Goal: Information Seeking & Learning: Learn about a topic

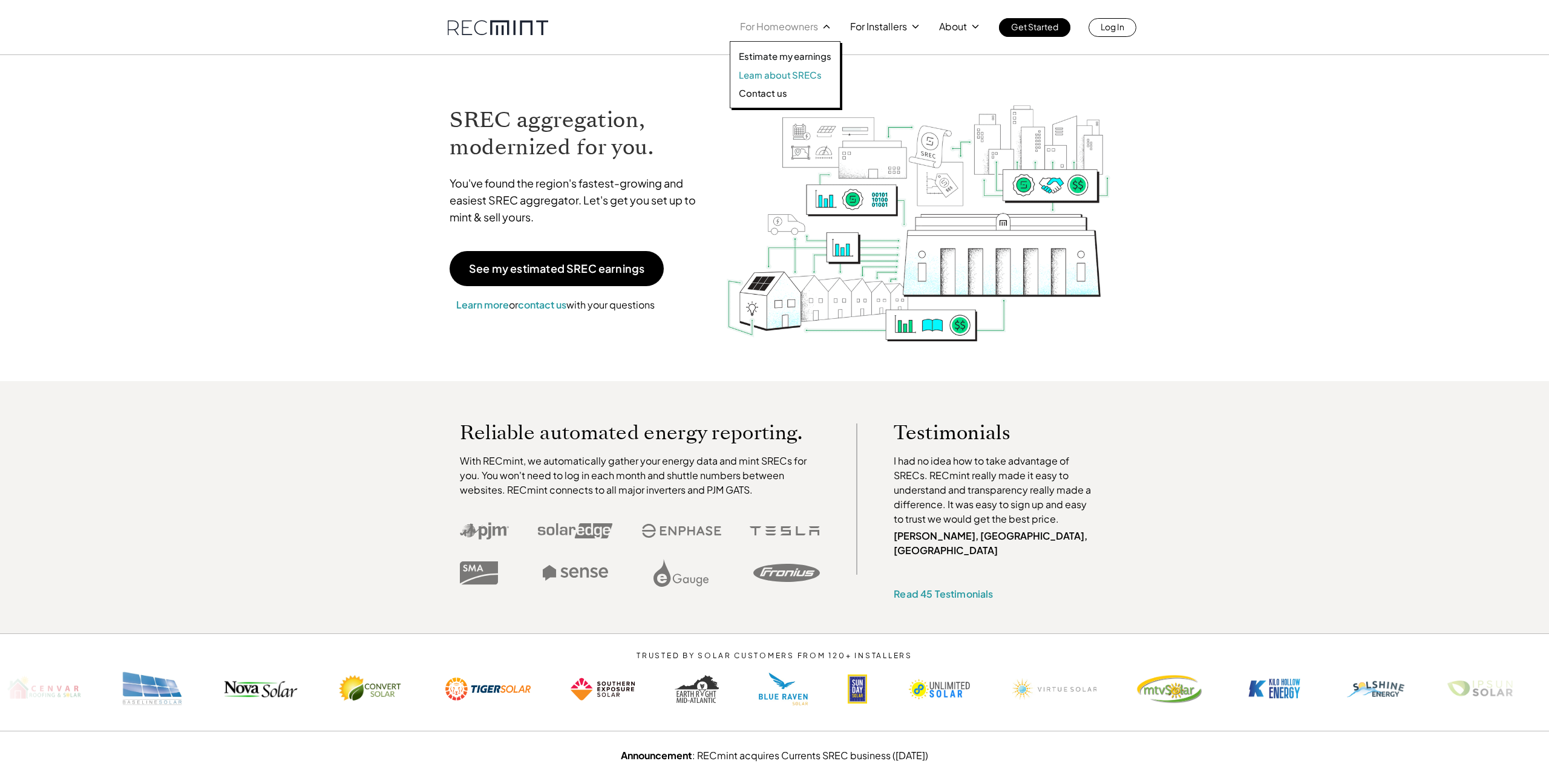
click at [764, 73] on p "Learn about SRECs" at bounding box center [780, 75] width 82 height 12
click at [765, 55] on p "Estimate my earnings" at bounding box center [785, 56] width 92 height 12
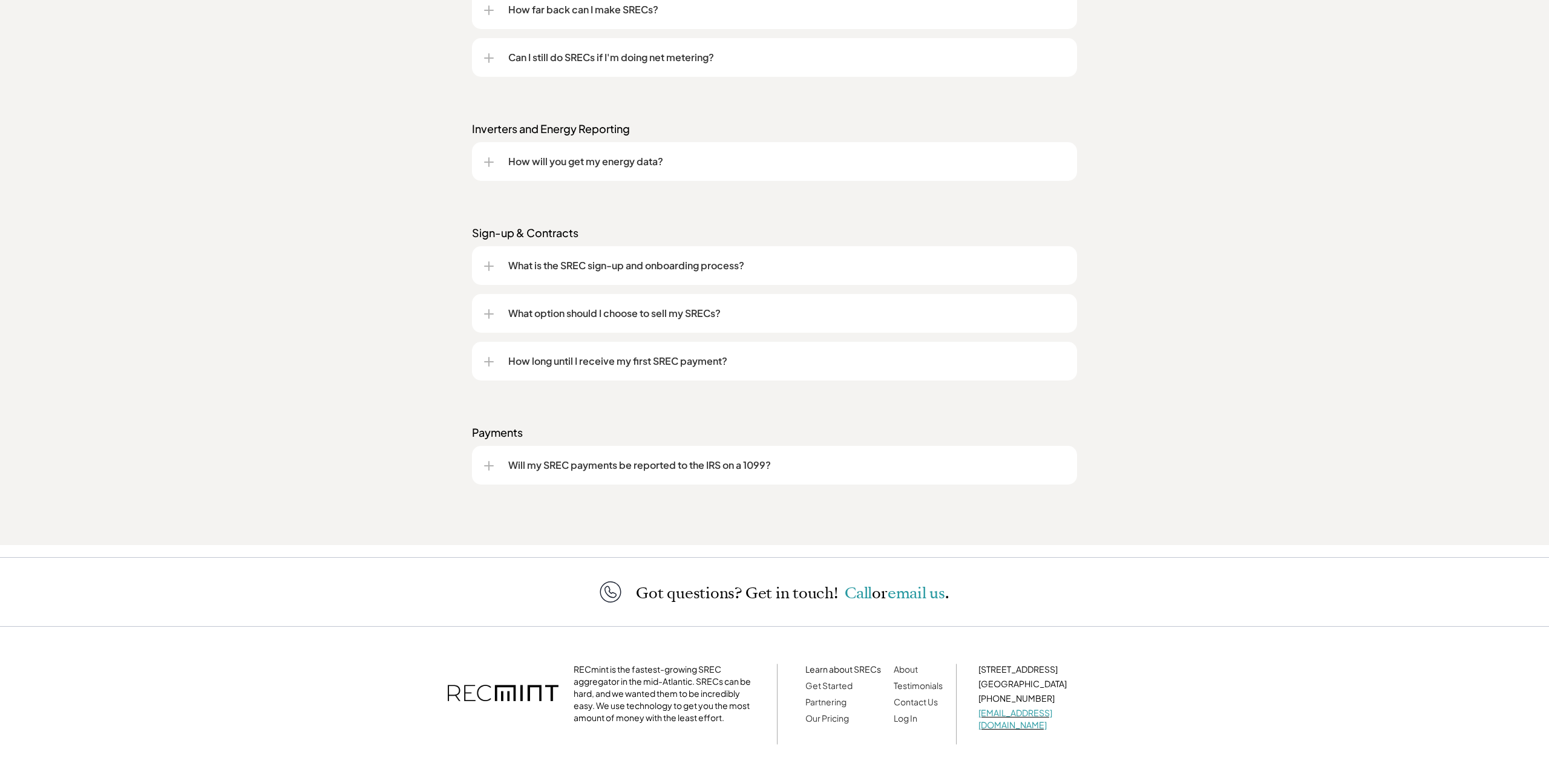
scroll to position [1497, 0]
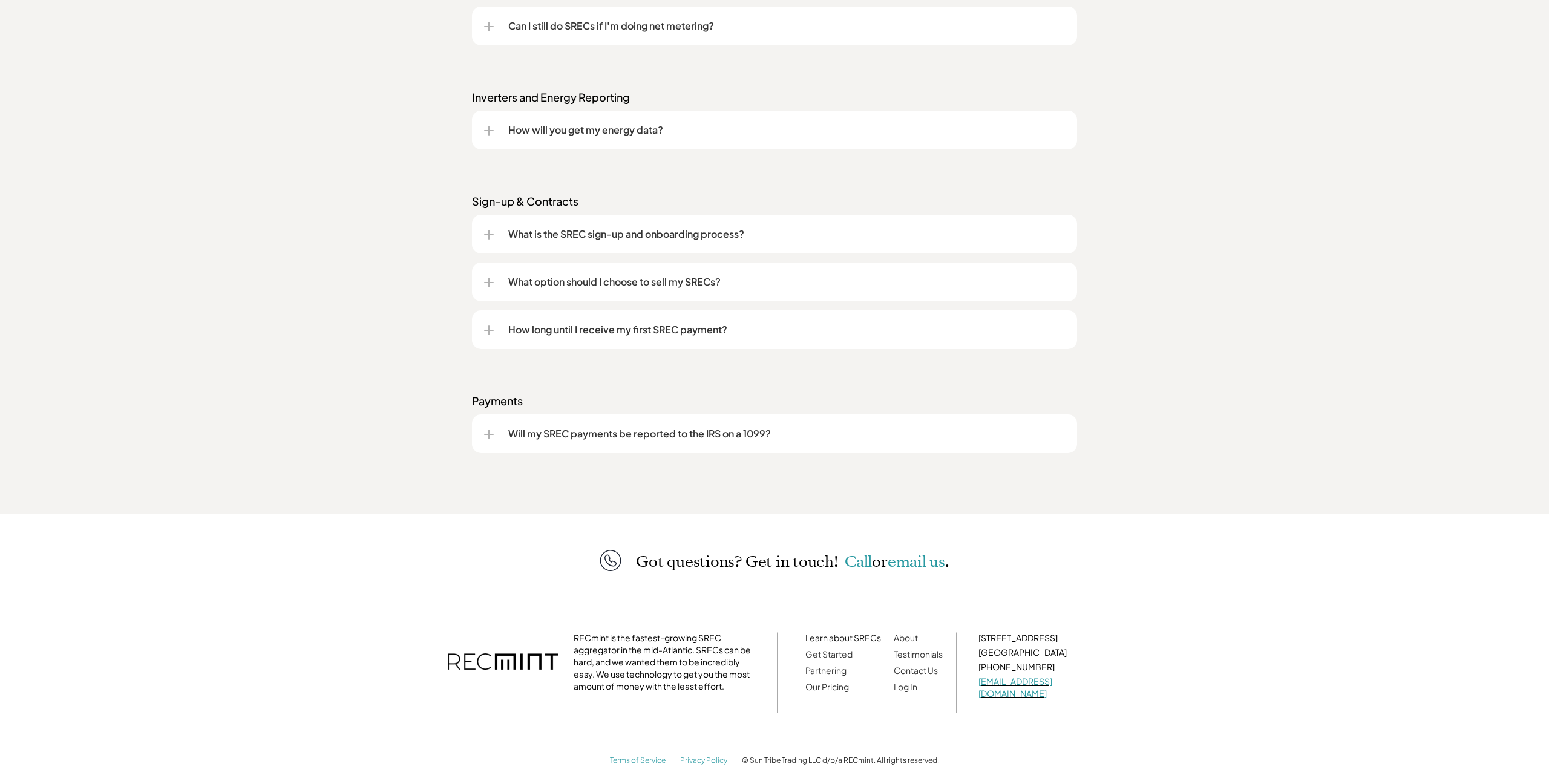
click at [485, 435] on div at bounding box center [489, 435] width 10 height 10
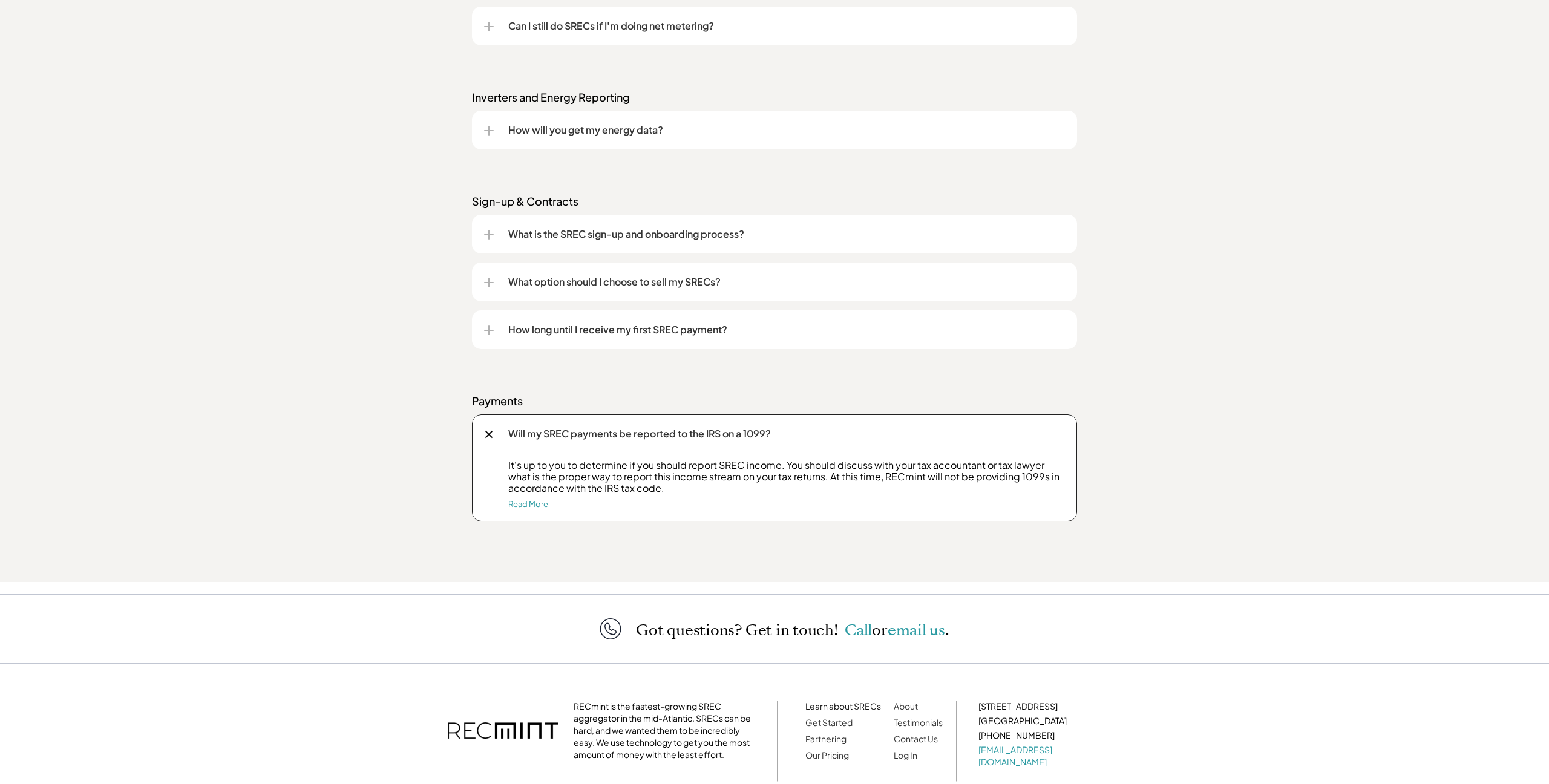
click at [490, 278] on div at bounding box center [489, 282] width 10 height 10
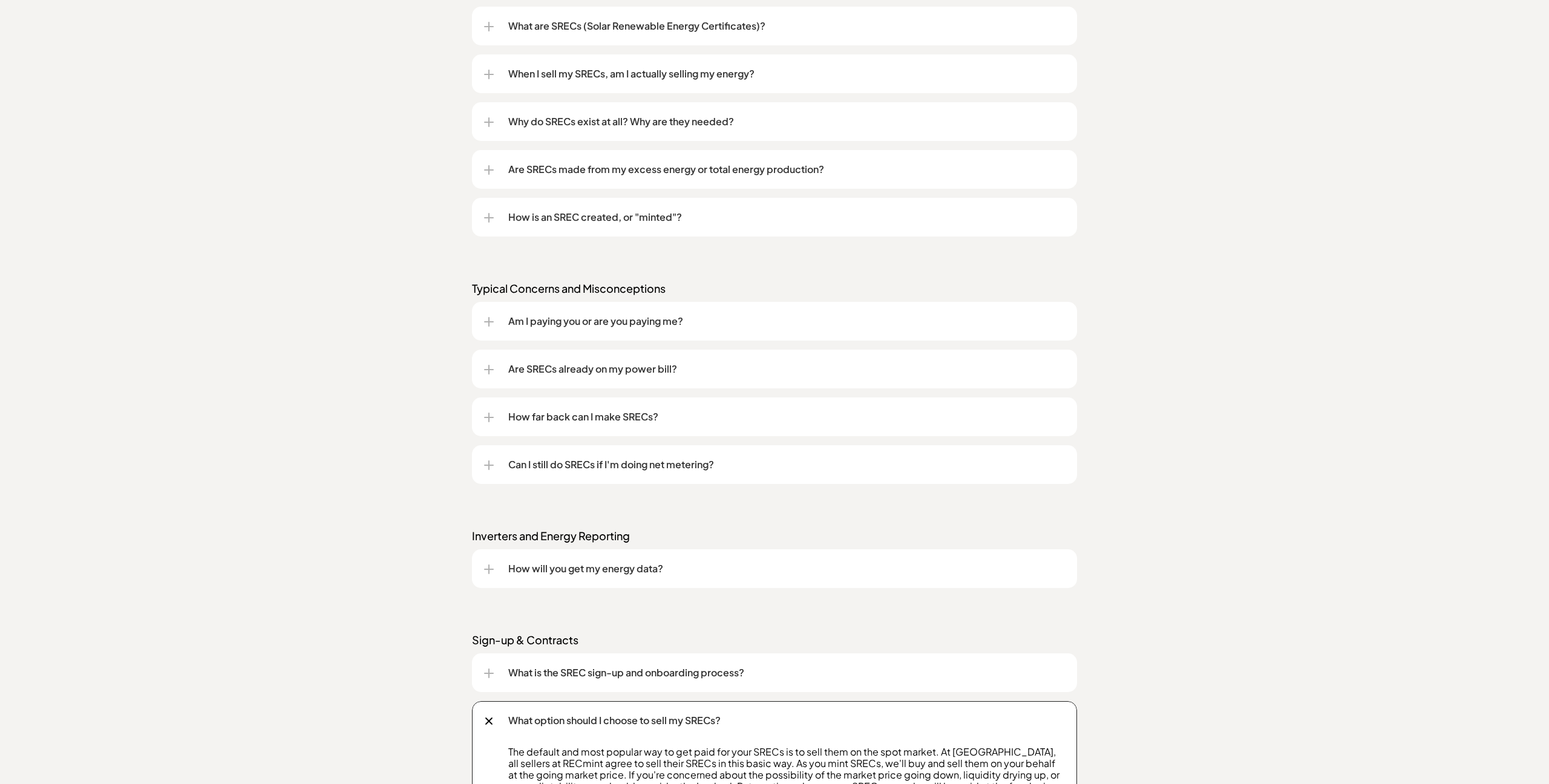
scroll to position [1056, 0]
click at [487, 305] on div "Am I paying you or are you paying me?" at bounding box center [774, 323] width 581 height 39
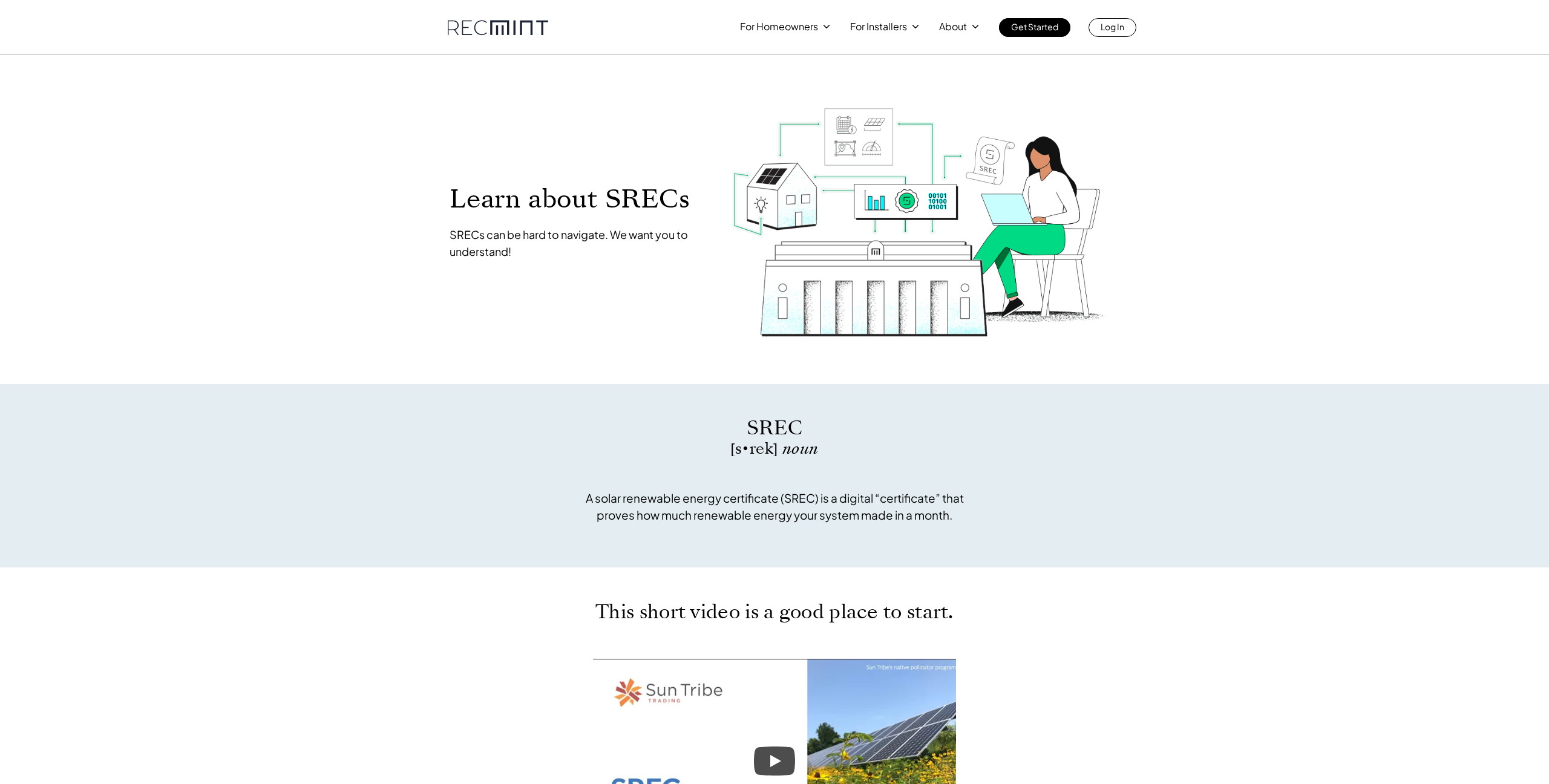
scroll to position [0, 0]
click at [866, 75] on p "SREC pricing" at bounding box center [881, 75] width 56 height 12
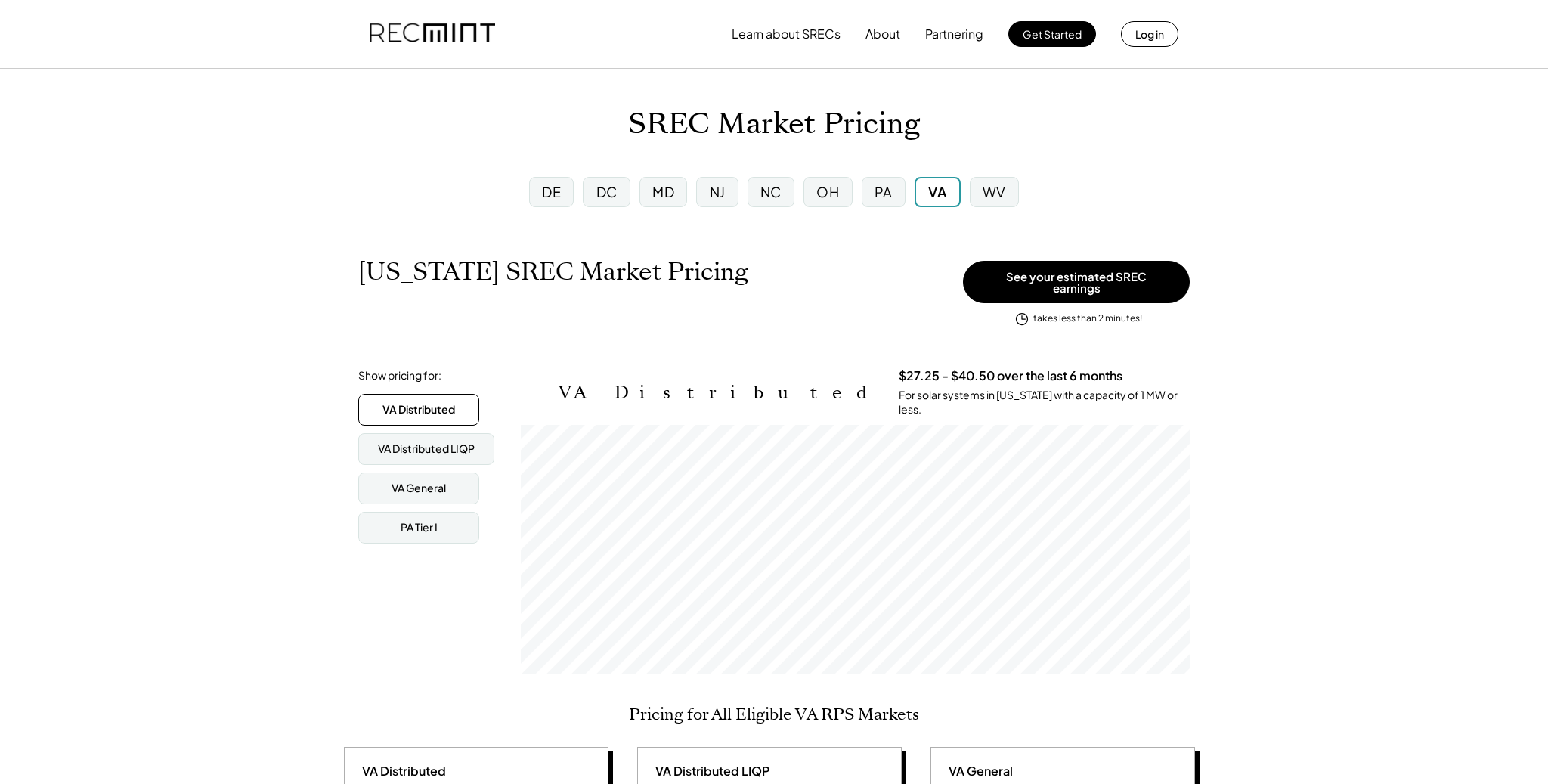
scroll to position [249, 670]
click at [603, 202] on div "DC" at bounding box center [605, 192] width 47 height 30
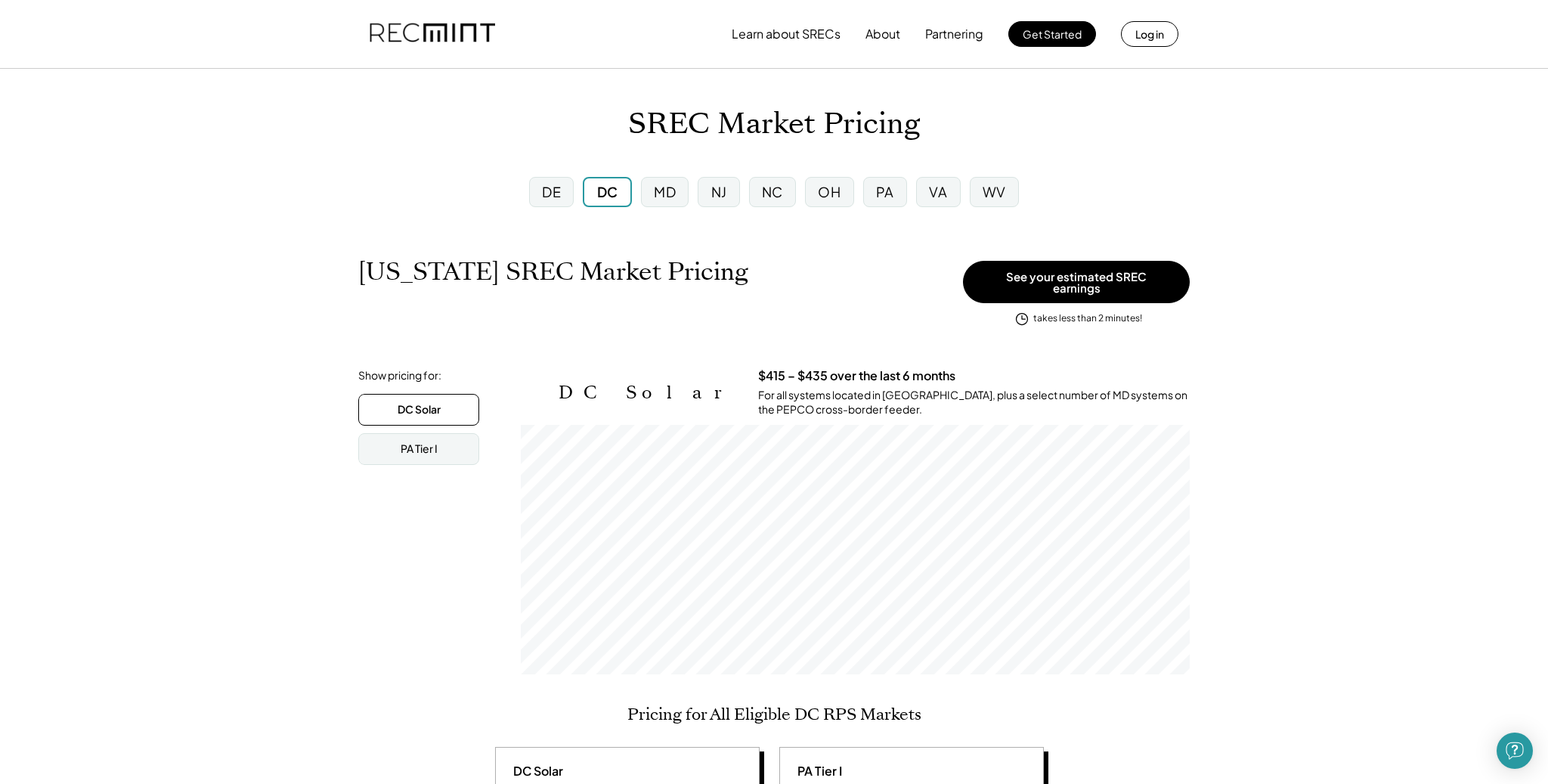
scroll to position [249, 670]
click at [410, 445] on div "PA Tier I" at bounding box center [419, 449] width 37 height 15
click at [426, 405] on div "DC Solar" at bounding box center [419, 409] width 43 height 15
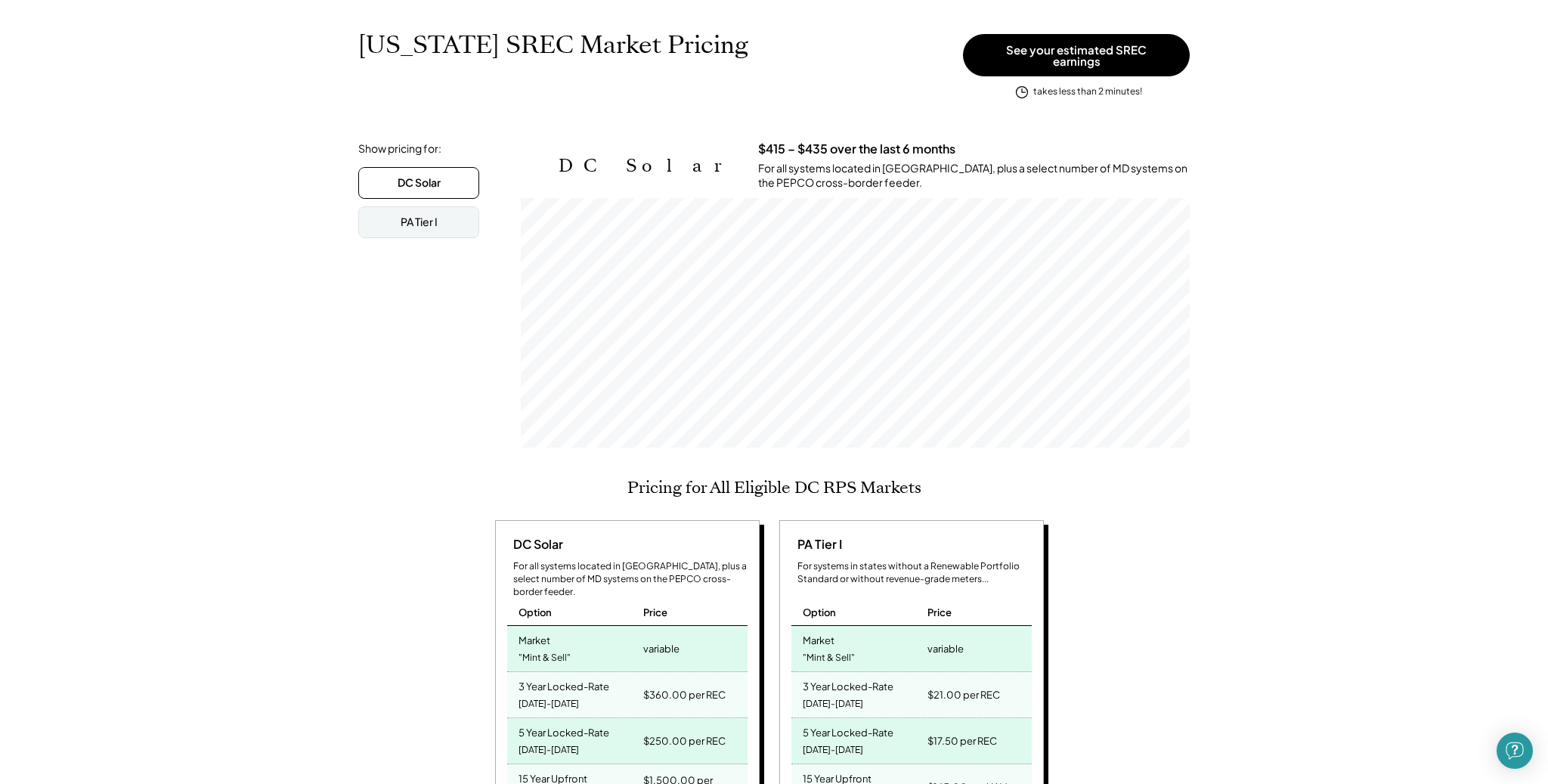
scroll to position [369, 0]
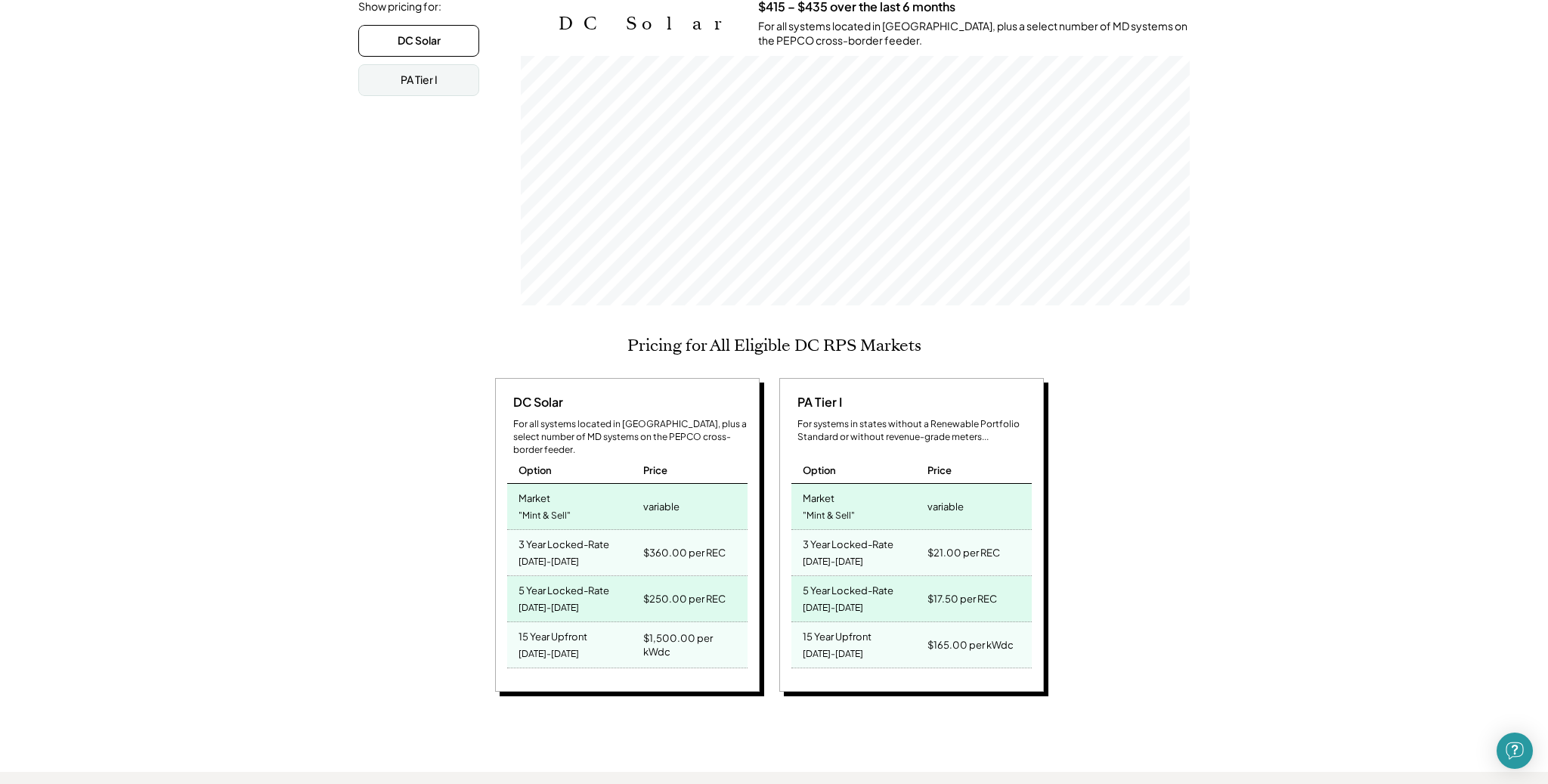
click at [575, 484] on div "Market "Mint & Sell"" at bounding box center [573, 507] width 132 height 46
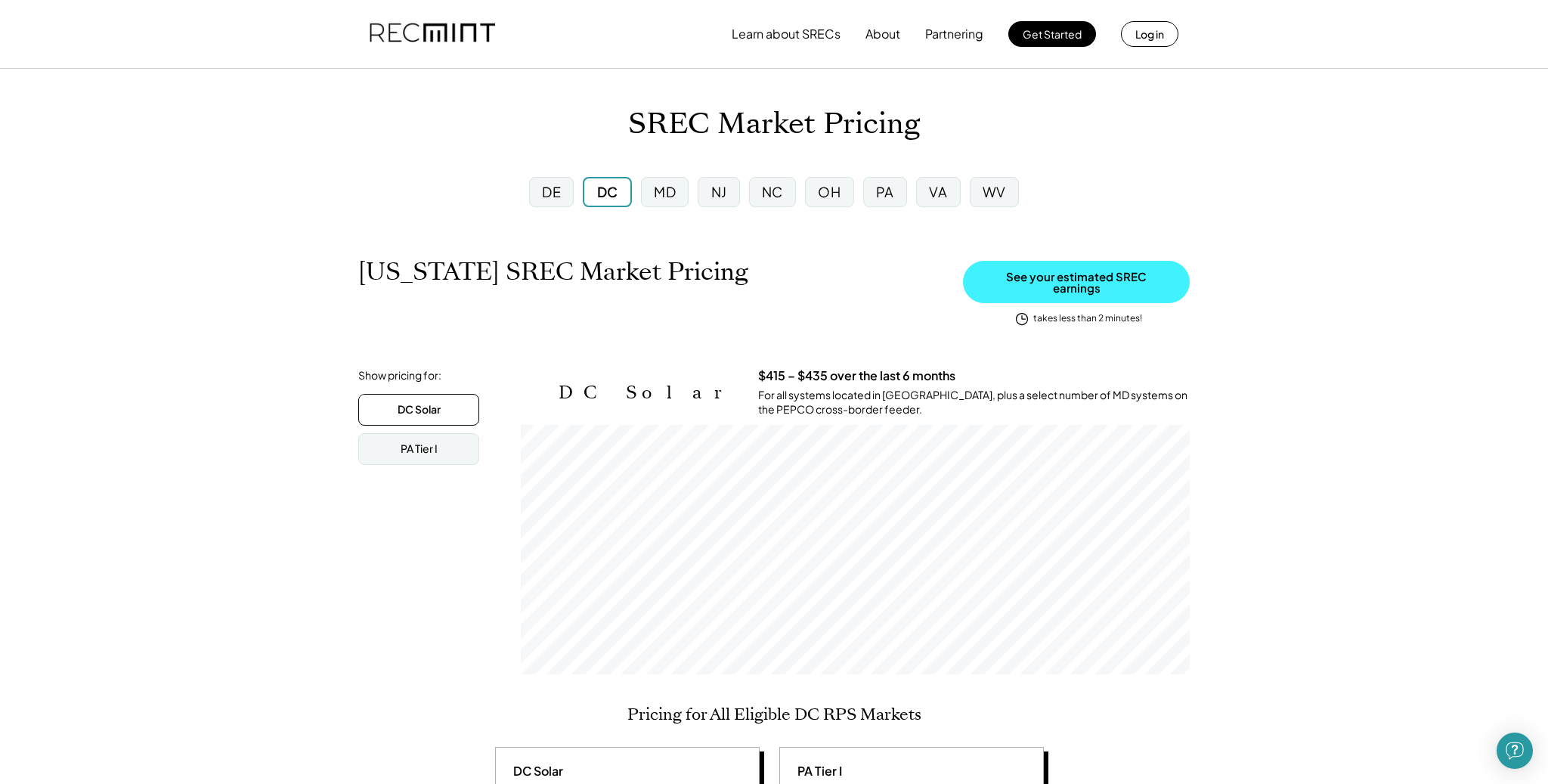
scroll to position [0, 0]
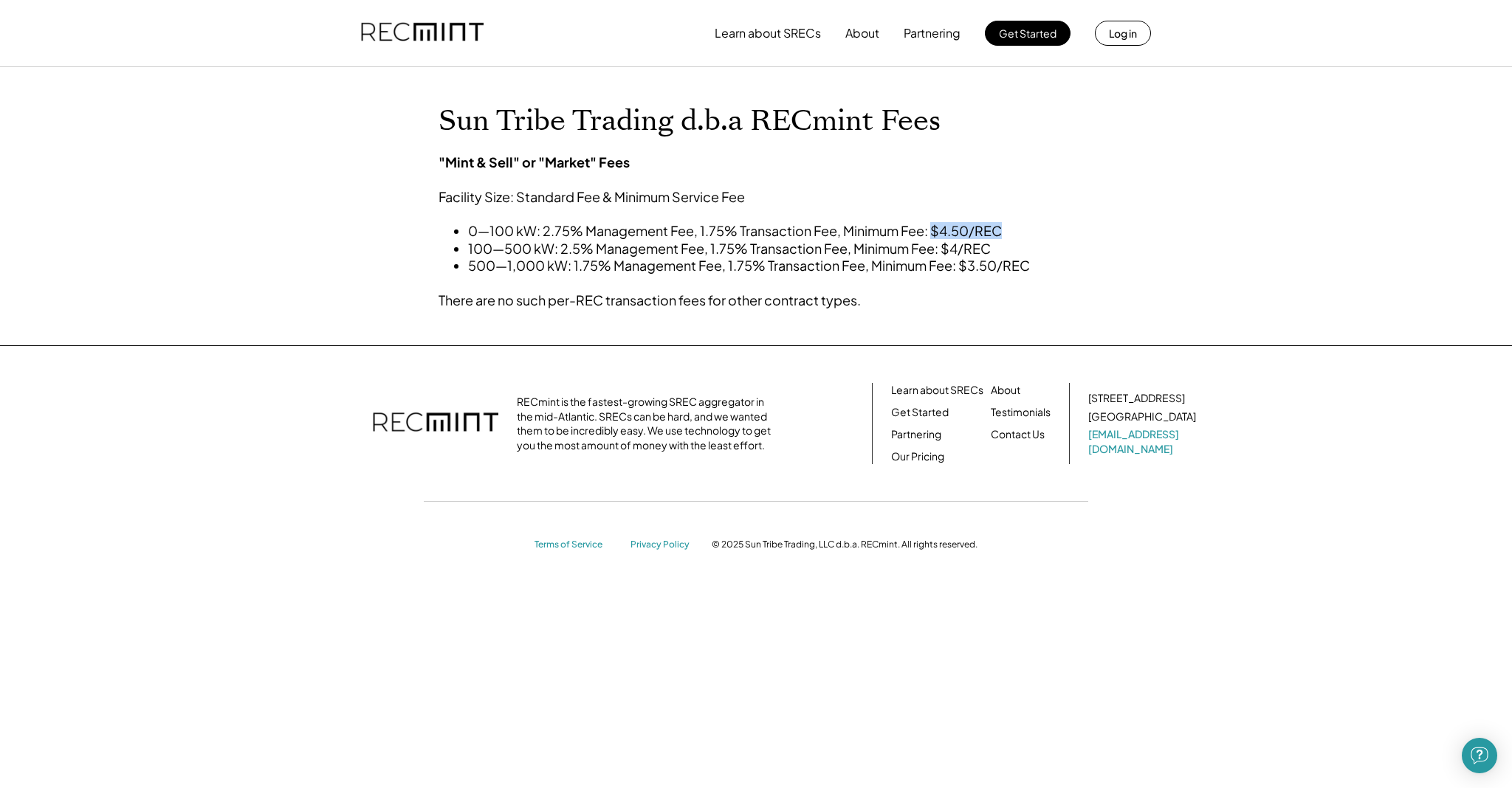
drag, startPoint x: 1005, startPoint y: 229, endPoint x: 935, endPoint y: 229, distance: 70.0
click at [935, 229] on li "0—100 kW: 2.75% Management Fee, 1.75% Transaction Fee, Minimum Fee: $4.50/REC" at bounding box center [750, 231] width 562 height 17
click at [940, 300] on div ""Mint & Sell" or "Market" Fees Facility Size: Standard Fee & Minimum Service Fe…" at bounding box center [734, 231] width 591 height 156
click at [866, 30] on button "About" at bounding box center [863, 33] width 34 height 29
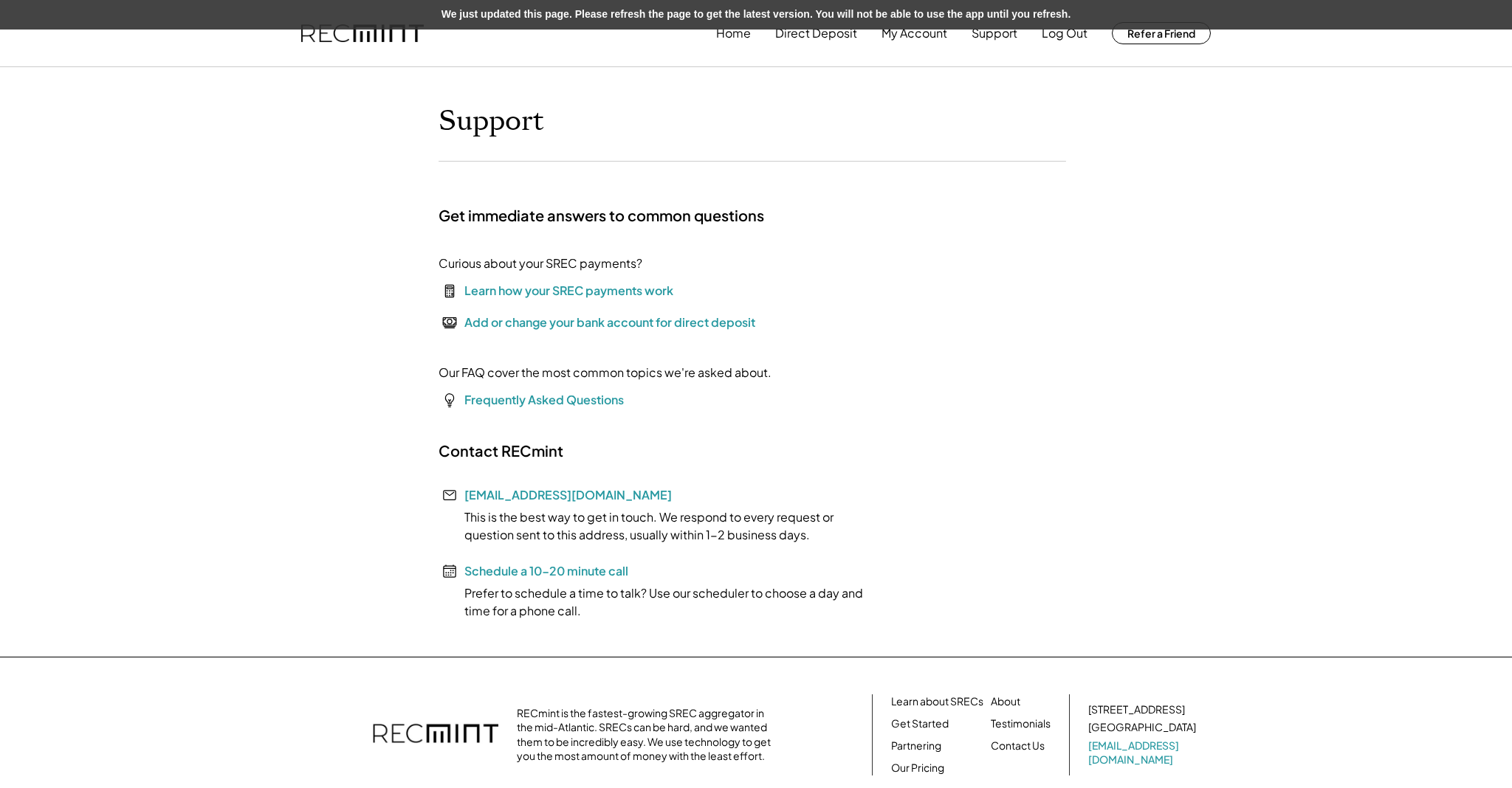
click at [205, 262] on div "Home Direct Deposit My Account Support Log Out Refer a Friend Support Get immed…" at bounding box center [756, 449] width 1512 height 900
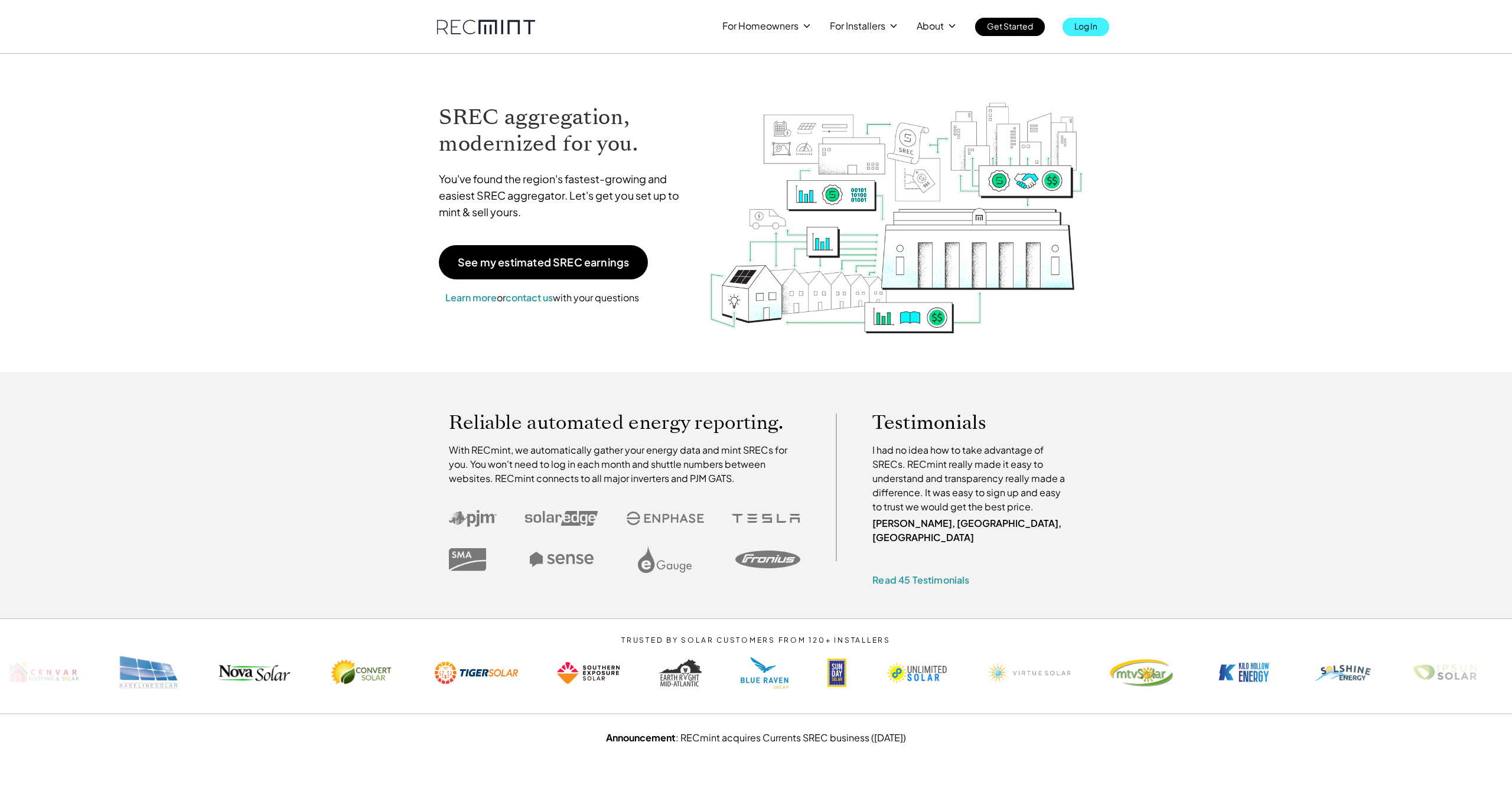
click at [1088, 30] on p "Log In" at bounding box center [1086, 26] width 23 height 17
